Goal: Transaction & Acquisition: Purchase product/service

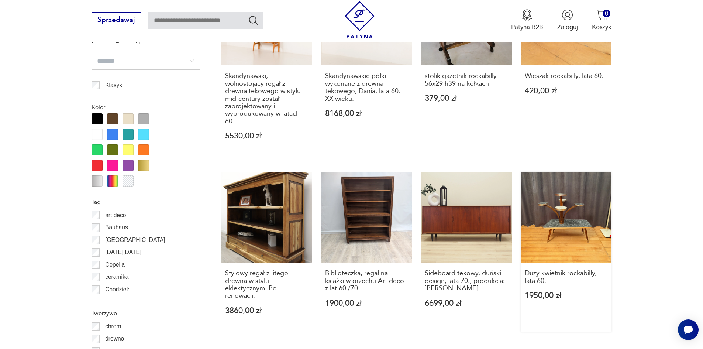
scroll to position [947, 0]
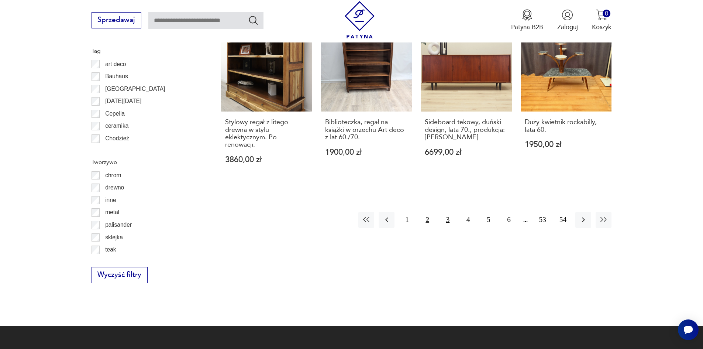
click at [446, 212] on button "3" at bounding box center [448, 220] width 16 height 16
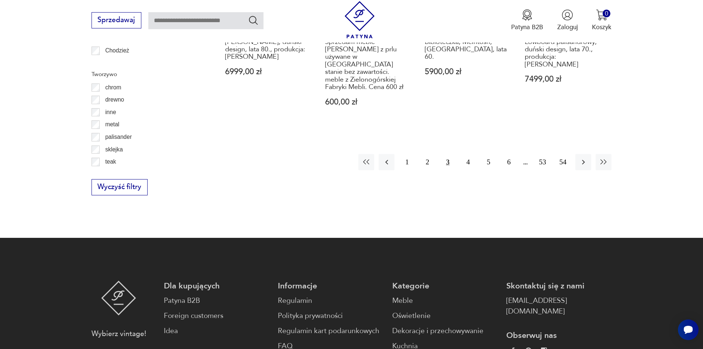
scroll to position [1058, 0]
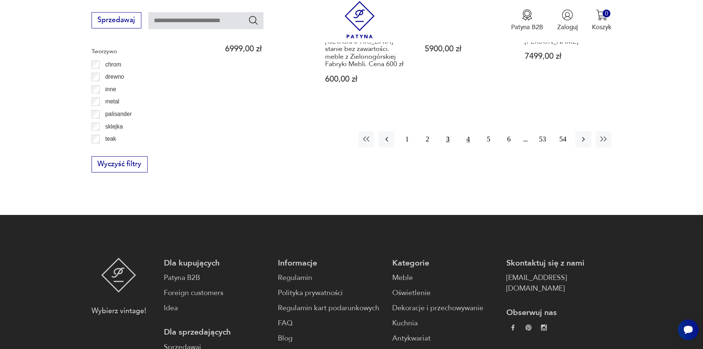
click at [471, 131] on button "4" at bounding box center [468, 139] width 16 height 16
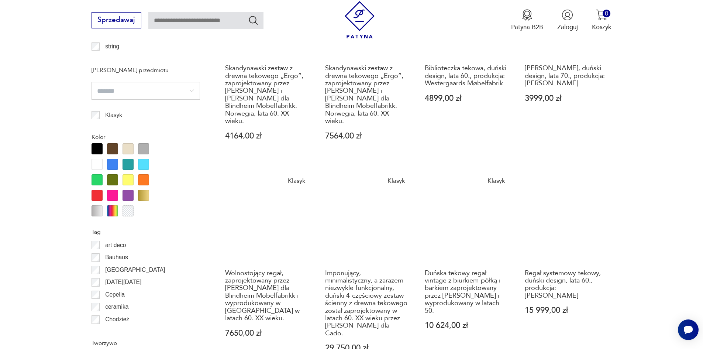
scroll to position [800, 0]
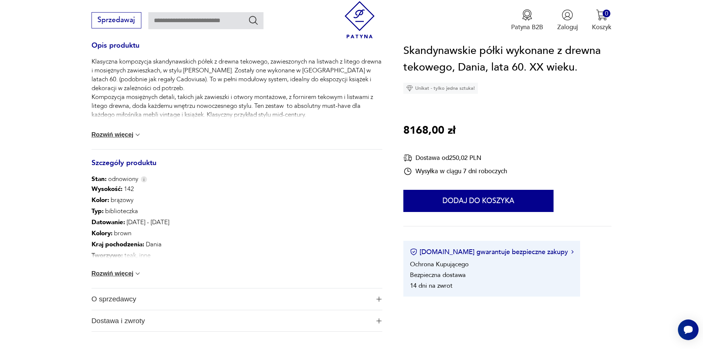
scroll to position [332, 0]
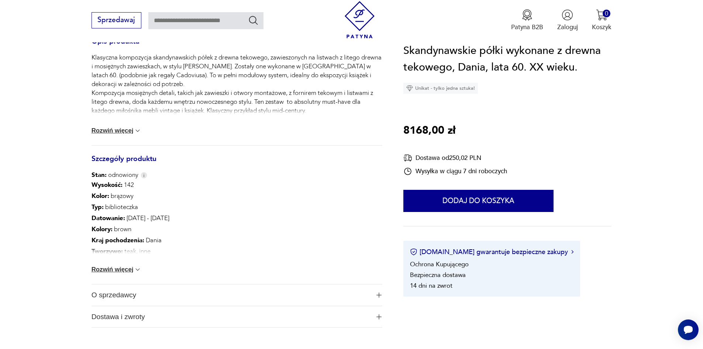
click at [130, 275] on div "Wysokość : 142 Kolor: brązowy Typ : biblioteczka Datowanie : [DATE] - [DATE] Ko…" at bounding box center [237, 231] width 291 height 104
click at [130, 267] on button "Rozwiń więcej" at bounding box center [117, 269] width 50 height 7
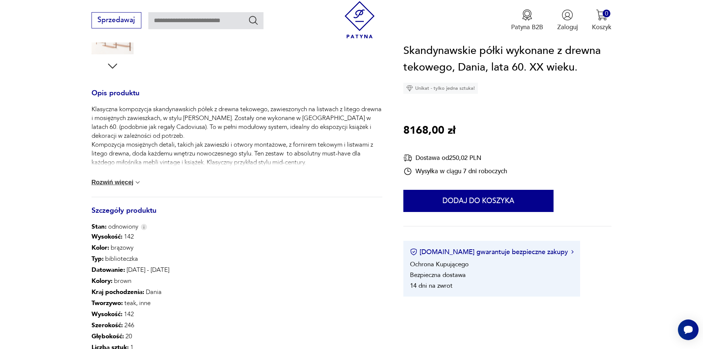
scroll to position [295, 0]
